Goal: Transaction & Acquisition: Purchase product/service

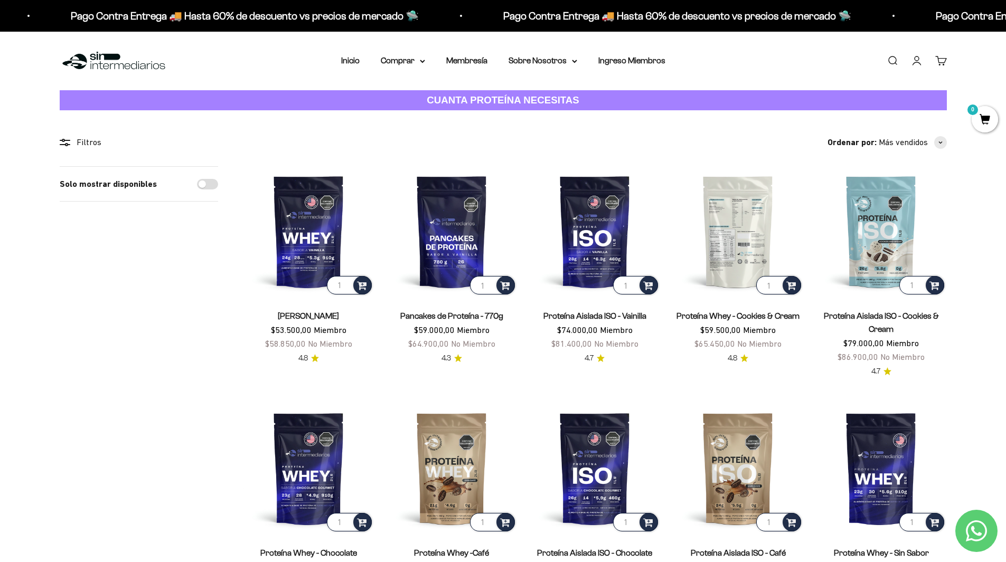
click at [749, 208] on img at bounding box center [737, 231] width 130 height 130
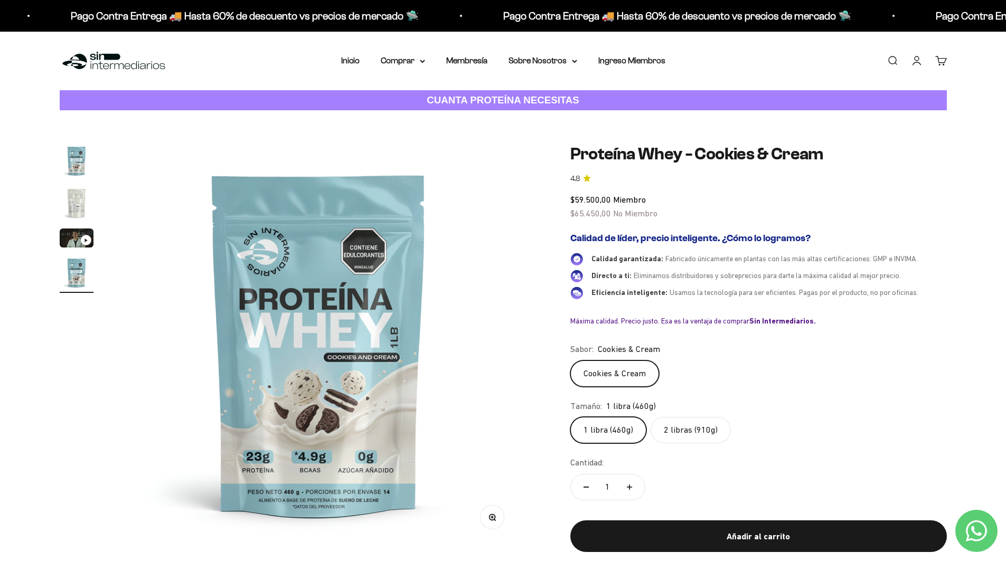
click at [86, 205] on img "Ir al artículo 2" at bounding box center [77, 203] width 34 height 34
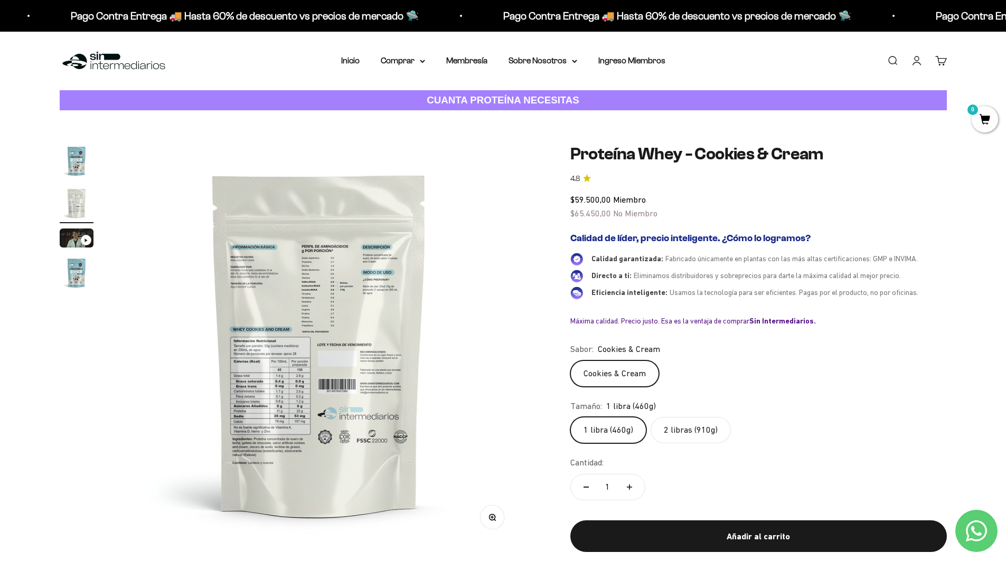
click at [296, 293] on img at bounding box center [319, 344] width 401 height 401
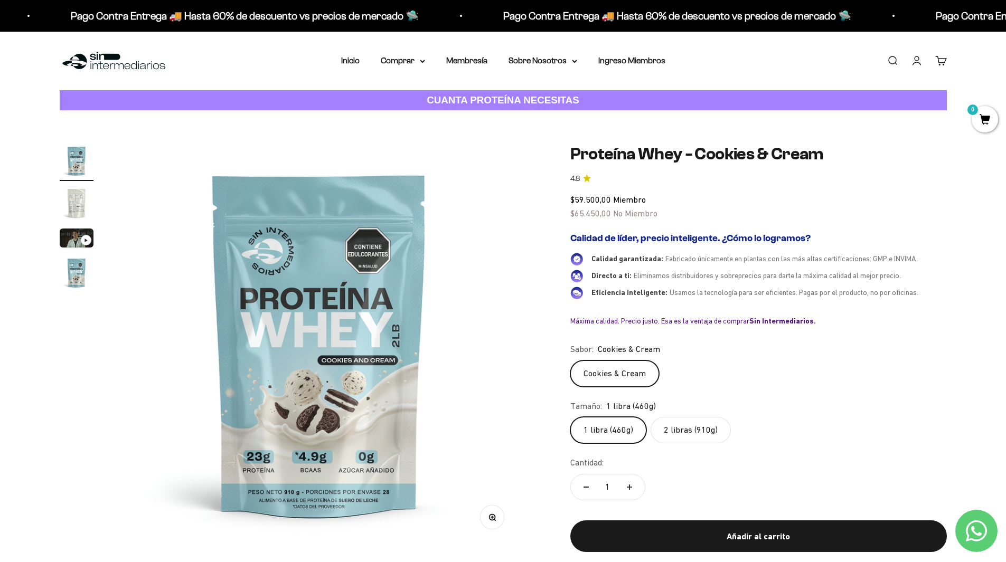
click at [82, 207] on img "Ir al artículo 2" at bounding box center [77, 203] width 34 height 34
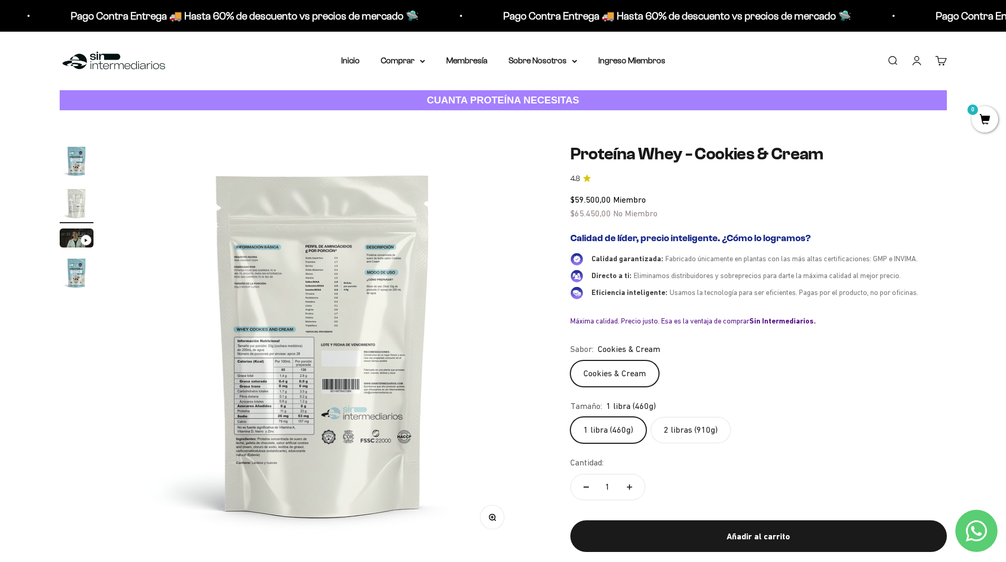
scroll to position [0, 413]
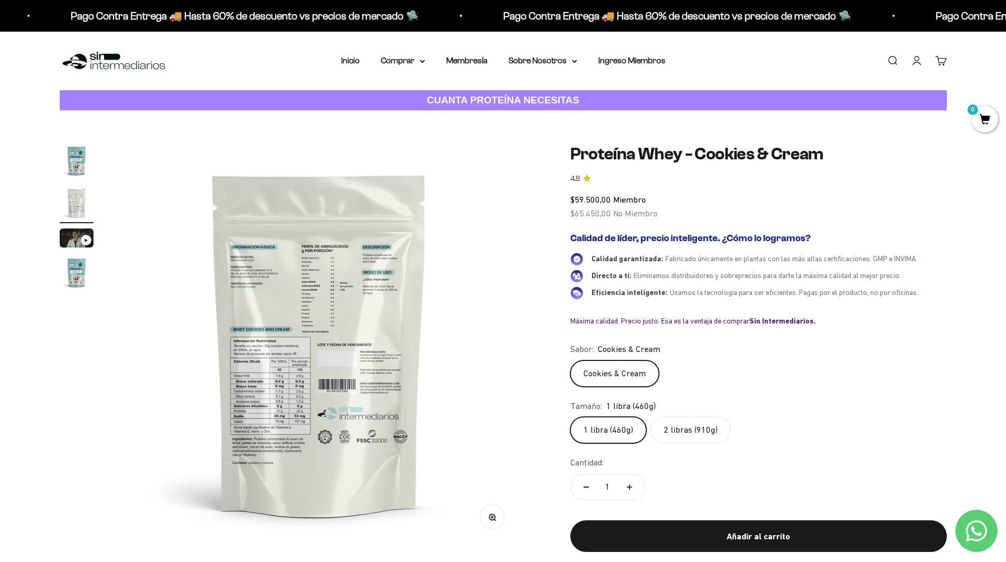
click at [254, 411] on img at bounding box center [319, 344] width 401 height 401
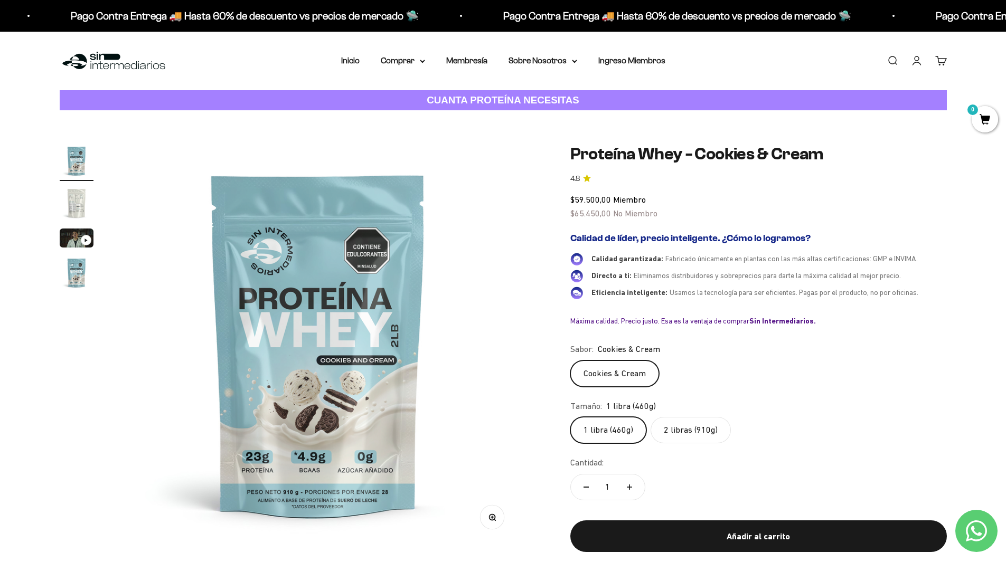
scroll to position [0, 0]
click at [78, 195] on img "Ir al artículo 2" at bounding box center [77, 203] width 34 height 34
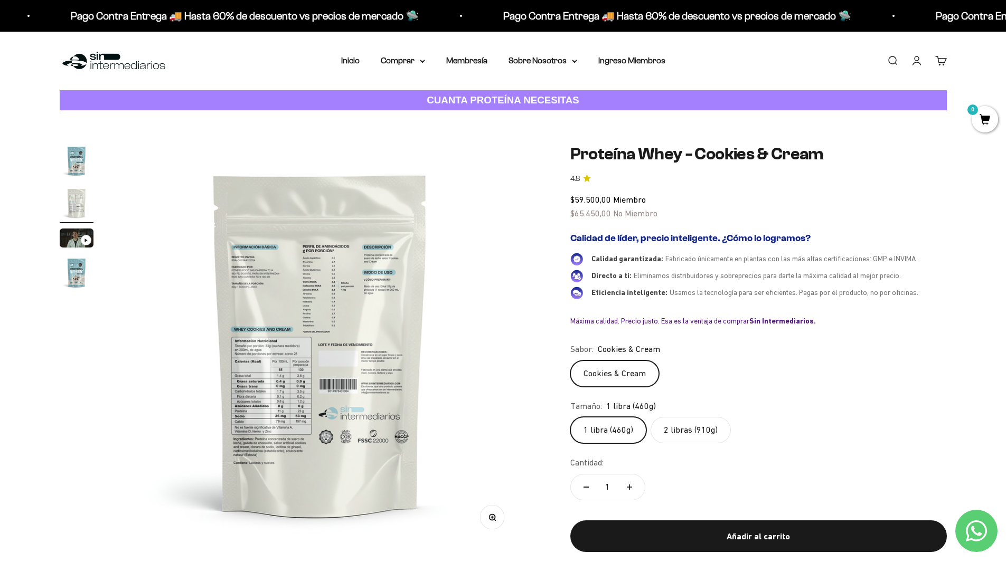
scroll to position [0, 413]
click at [488, 520] on button "Zoom" at bounding box center [492, 518] width 24 height 24
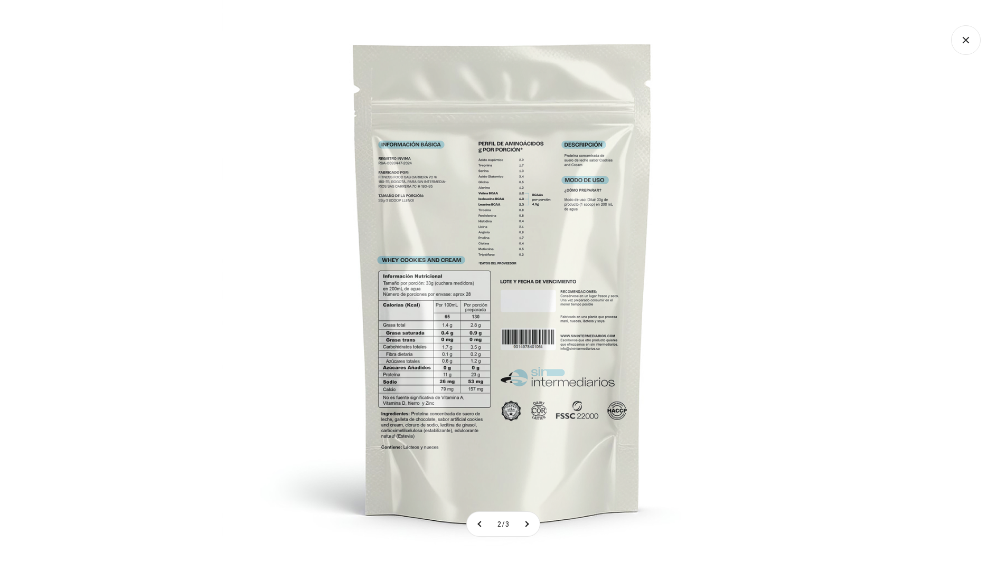
click at [452, 392] on img at bounding box center [503, 281] width 562 height 562
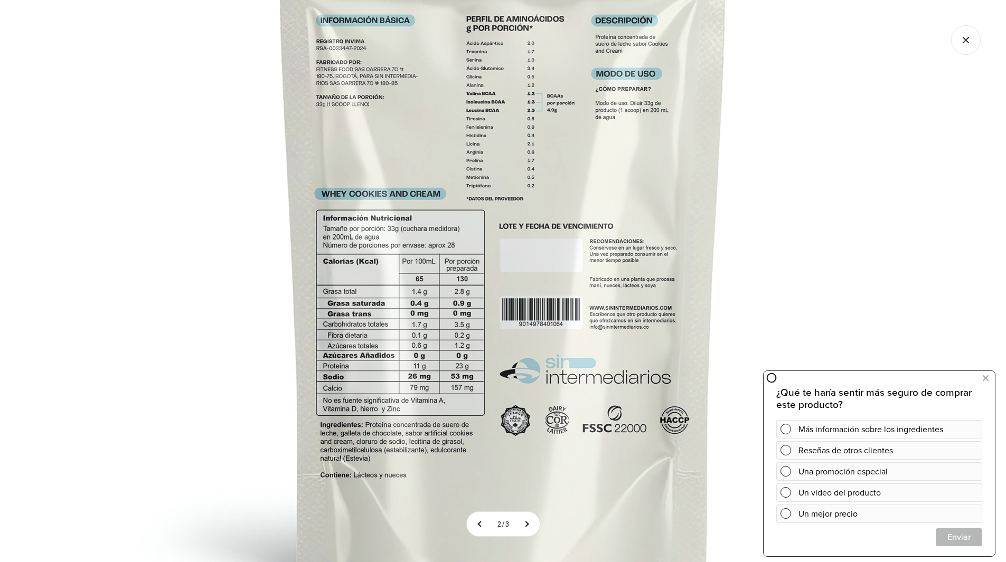
click at [783, 137] on img at bounding box center [503, 225] width 845 height 845
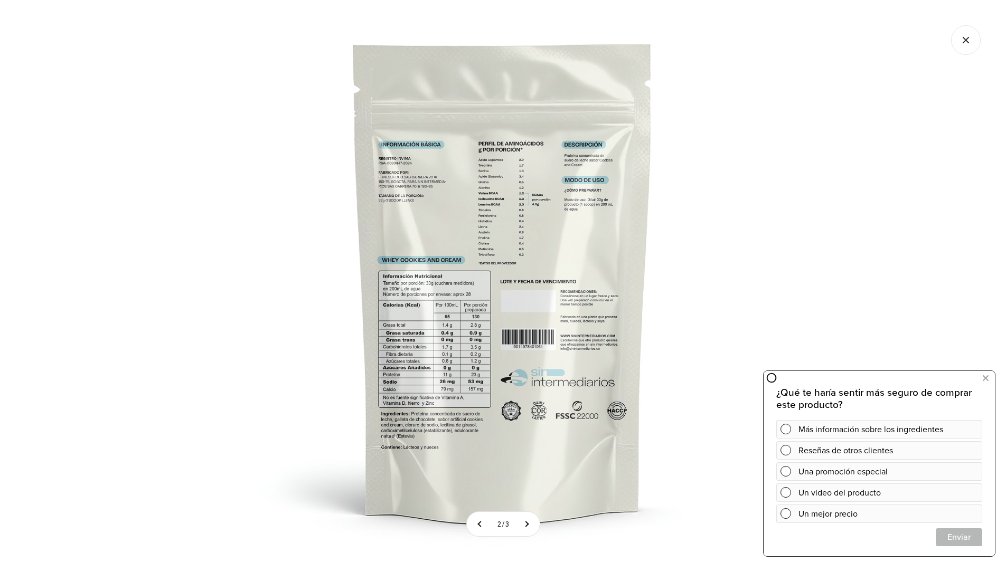
click at [968, 39] on icon "Cerrar galería" at bounding box center [966, 40] width 30 height 30
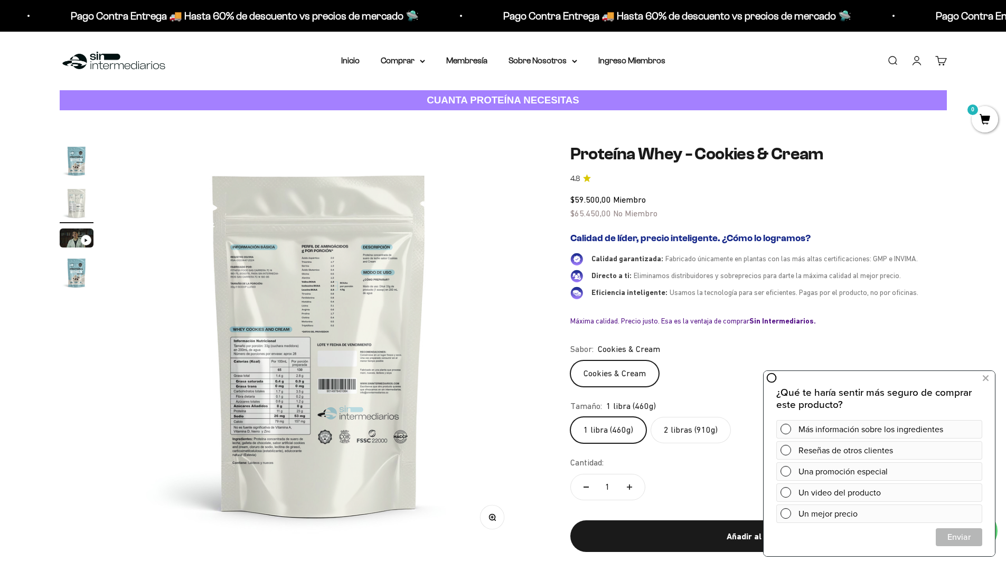
click at [77, 163] on img "Ir al artículo 1" at bounding box center [77, 161] width 34 height 34
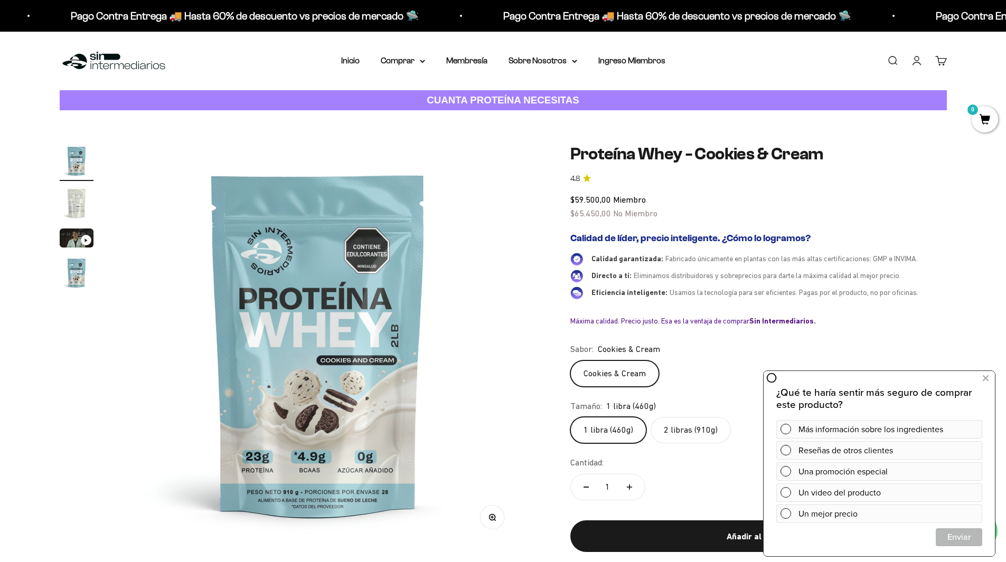
scroll to position [0, 0]
click at [67, 202] on img "Ir al artículo 2" at bounding box center [77, 203] width 34 height 34
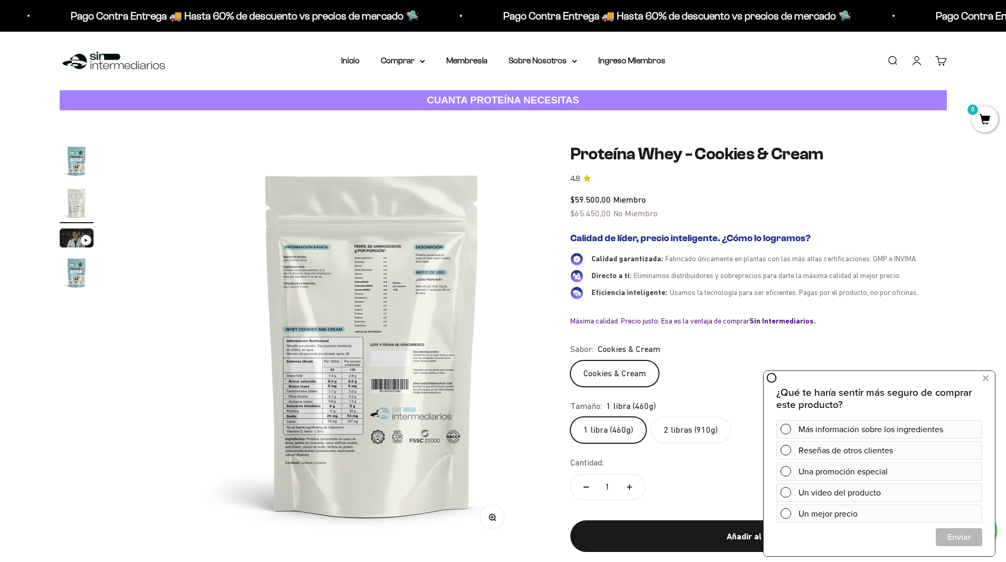
scroll to position [0, 413]
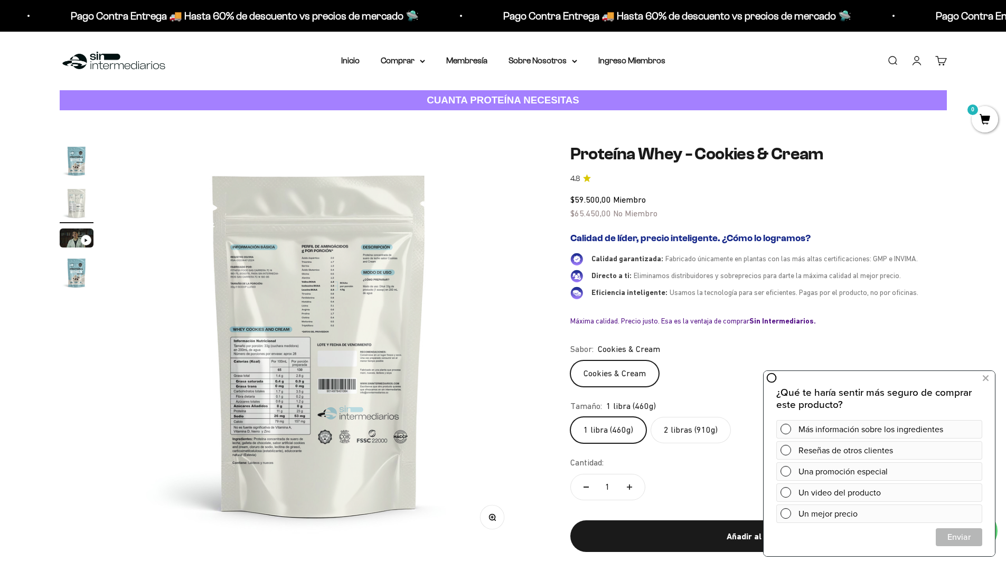
click at [82, 157] on img "Ir al artículo 1" at bounding box center [77, 161] width 34 height 34
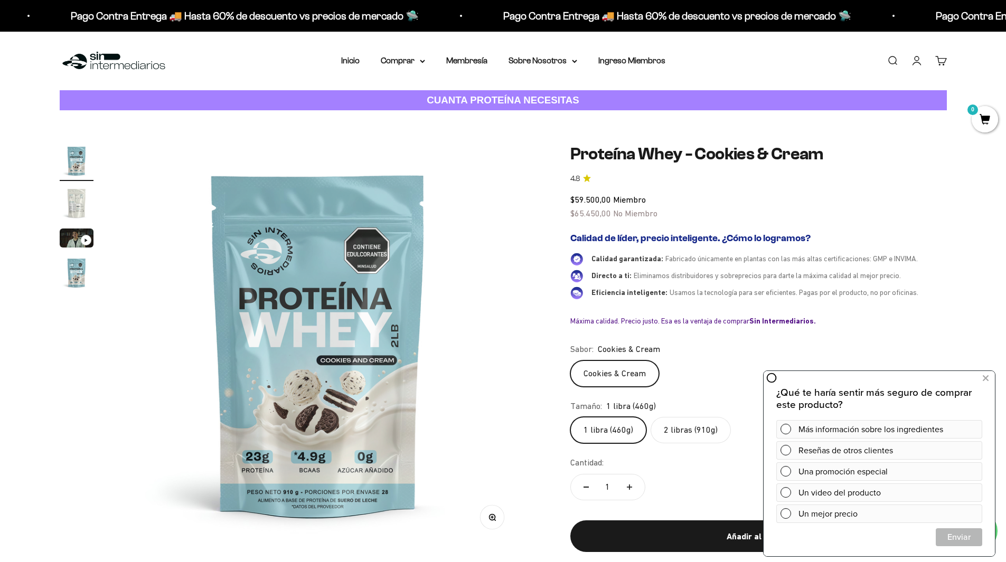
scroll to position [0, 0]
